Goal: Transaction & Acquisition: Purchase product/service

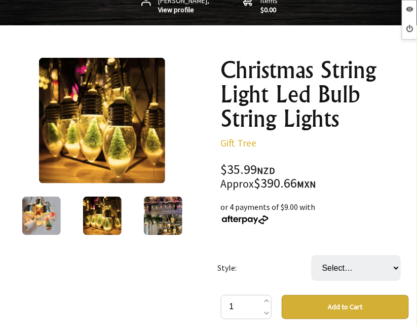
click at [147, 218] on img at bounding box center [163, 215] width 38 height 38
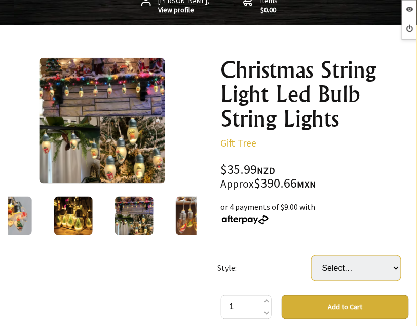
click at [354, 274] on select "Select… Christmas Tree" at bounding box center [355, 267] width 89 height 25
click at [68, 208] on img at bounding box center [73, 215] width 39 height 38
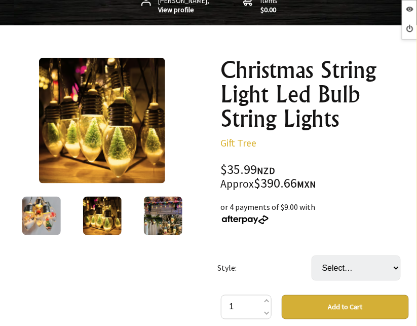
click at [33, 212] on img at bounding box center [41, 215] width 38 height 38
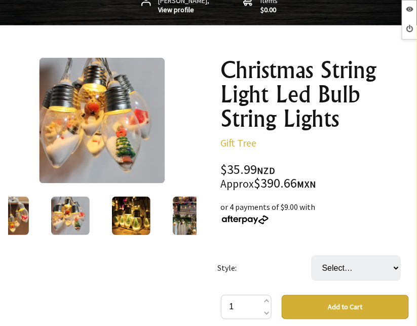
click at [33, 212] on div at bounding box center [9, 215] width 61 height 43
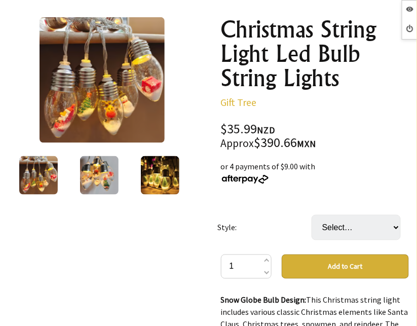
scroll to position [175, 0]
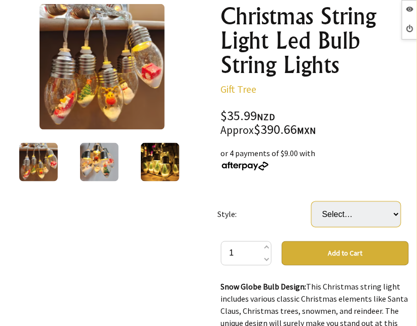
click at [384, 207] on select "Select… Christmas Tree" at bounding box center [355, 214] width 89 height 25
click at [392, 163] on div "or 4 payments of $9.00 with" at bounding box center [315, 159] width 188 height 24
